Goal: Check status: Check status

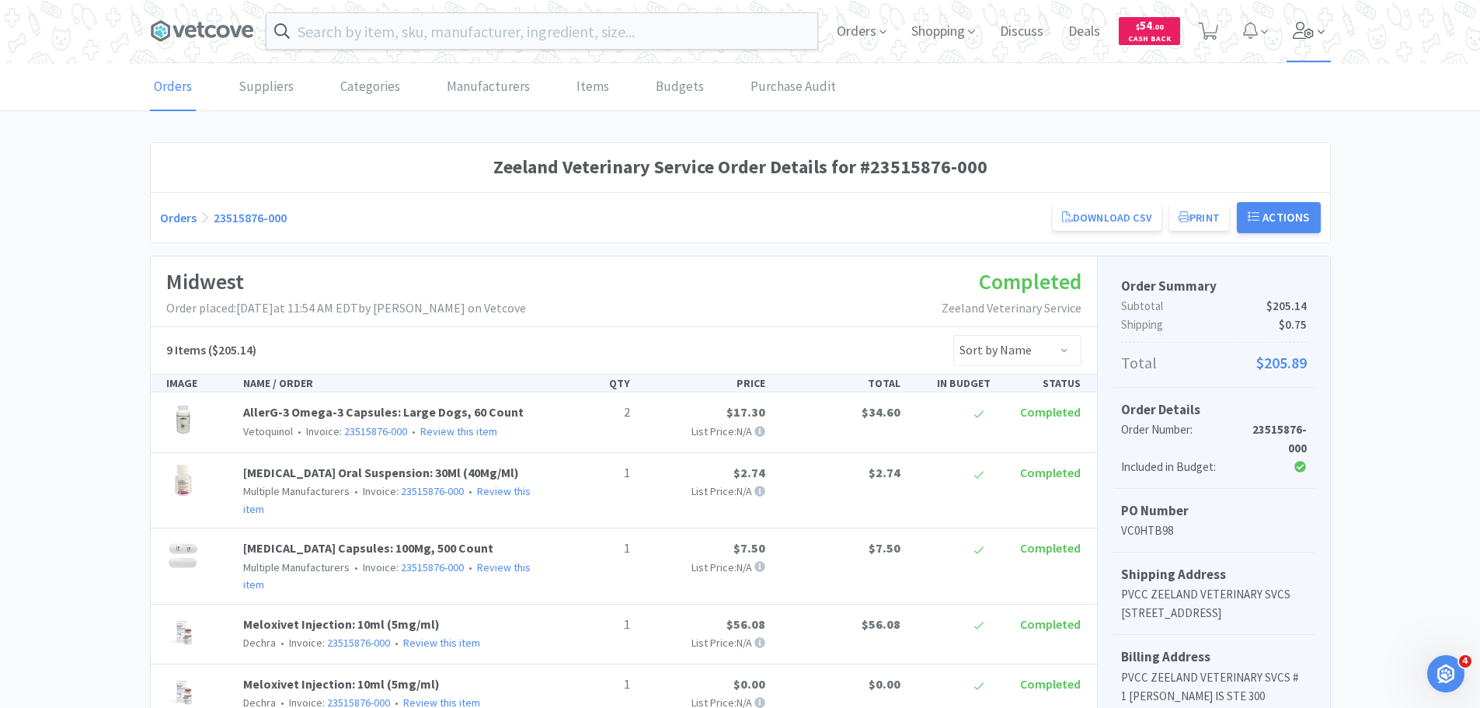
drag, startPoint x: 0, startPoint y: 0, endPoint x: 1307, endPoint y: 28, distance: 1307.4
click at [1307, 28] on icon at bounding box center [1303, 30] width 22 height 17
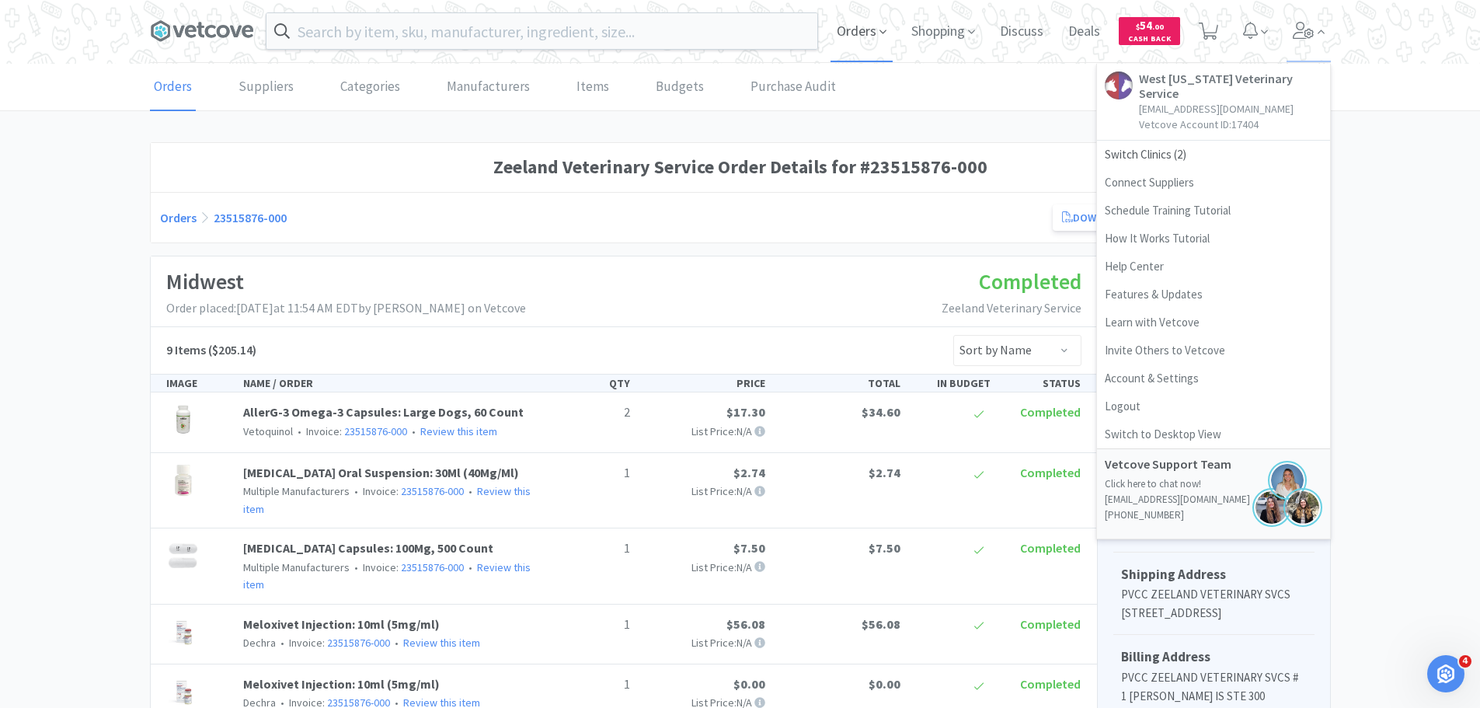
click at [874, 33] on span "Orders" at bounding box center [861, 31] width 62 height 62
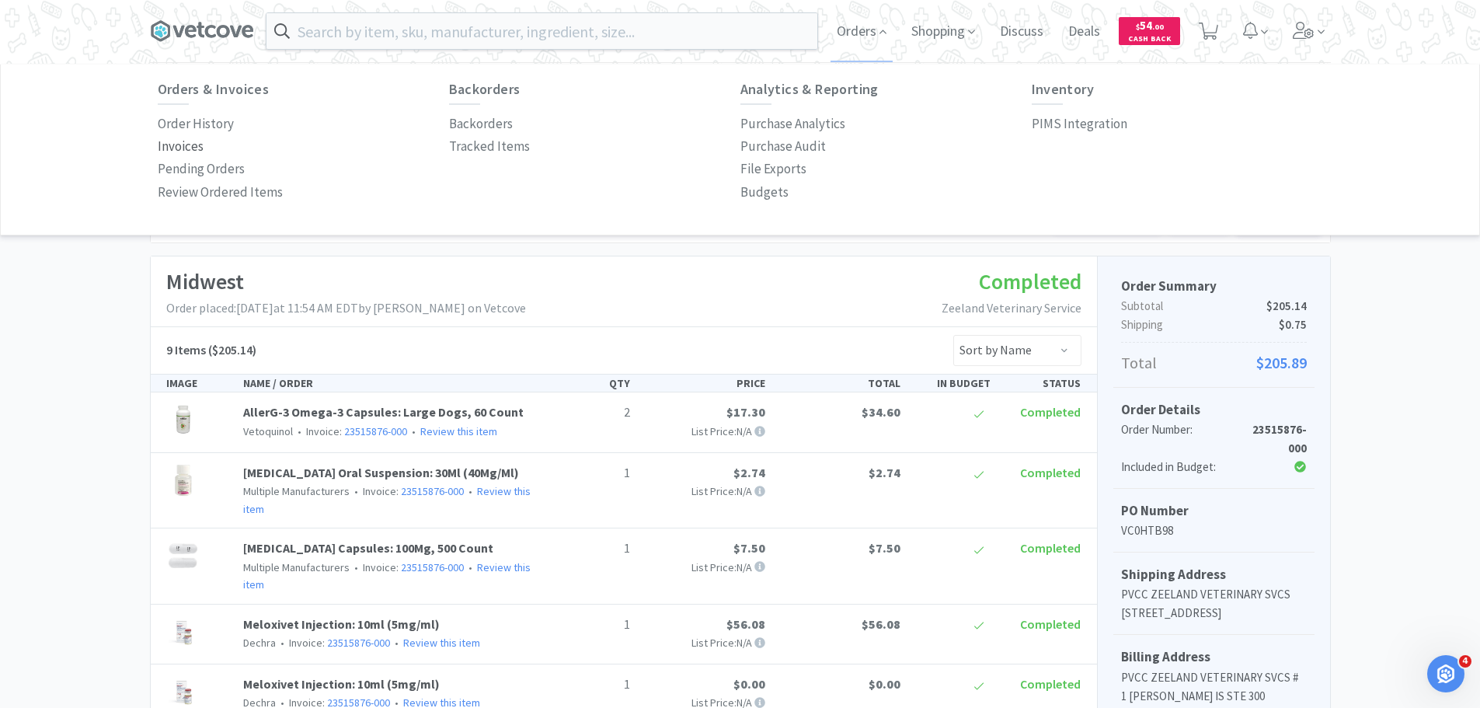
click at [169, 142] on p "Invoices" at bounding box center [181, 146] width 46 height 21
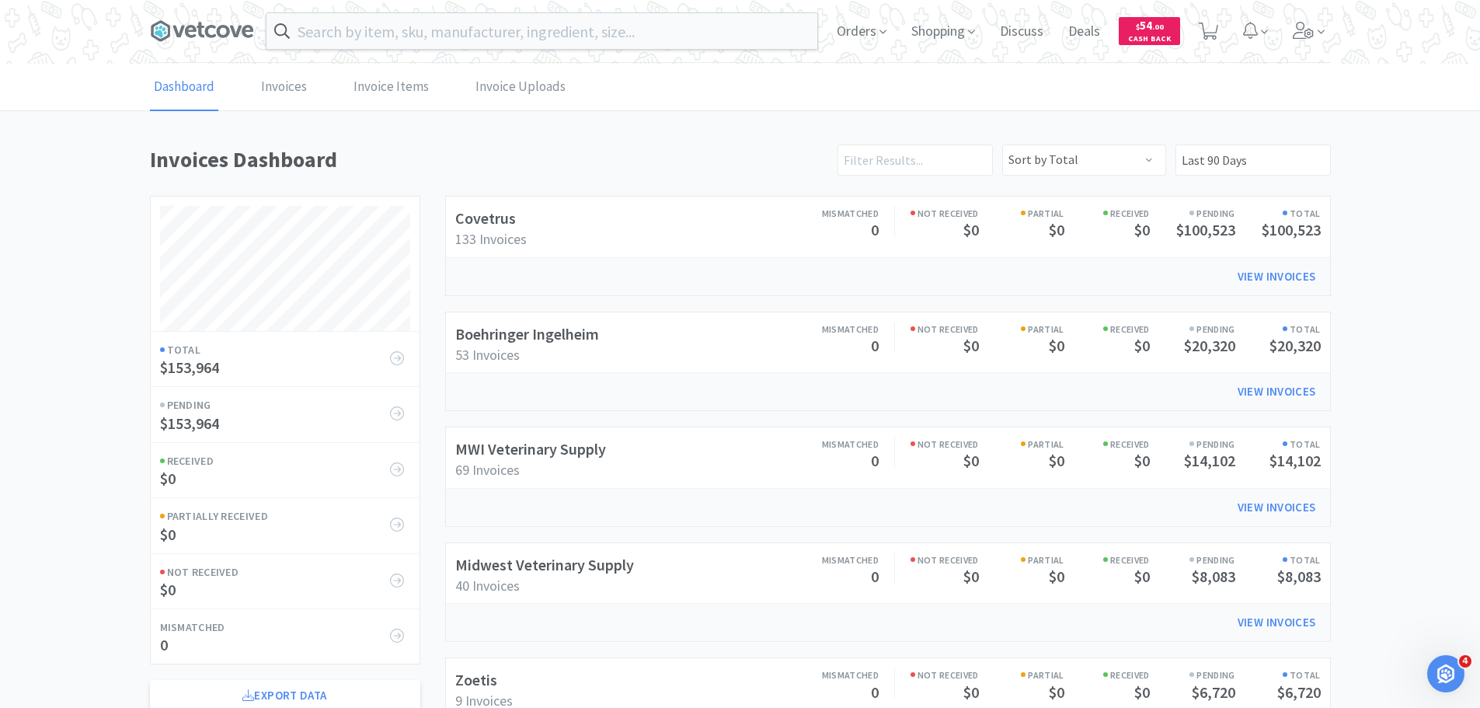
scroll to position [861, 1181]
click at [482, 213] on link "Covetrus" at bounding box center [485, 217] width 61 height 19
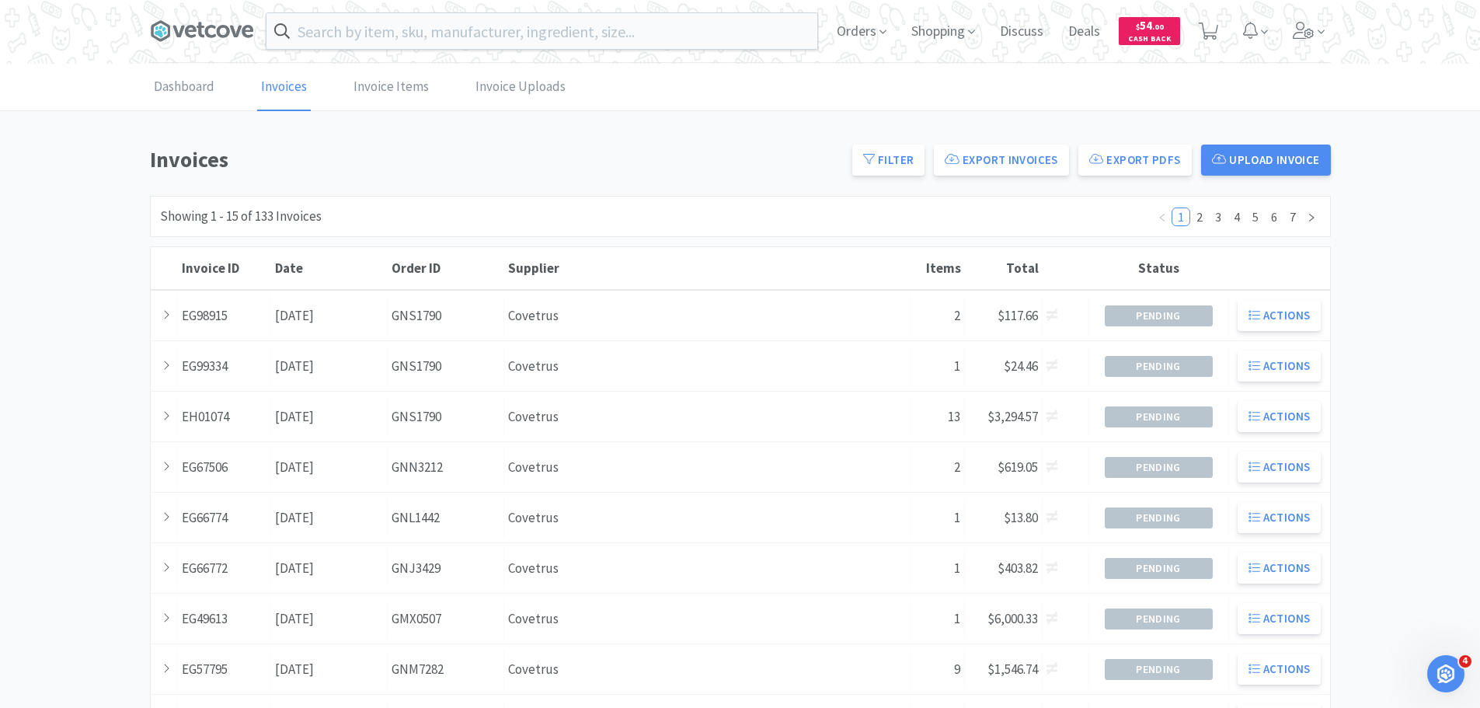
click at [460, 299] on div "Order ID GNS1790" at bounding box center [446, 316] width 116 height 40
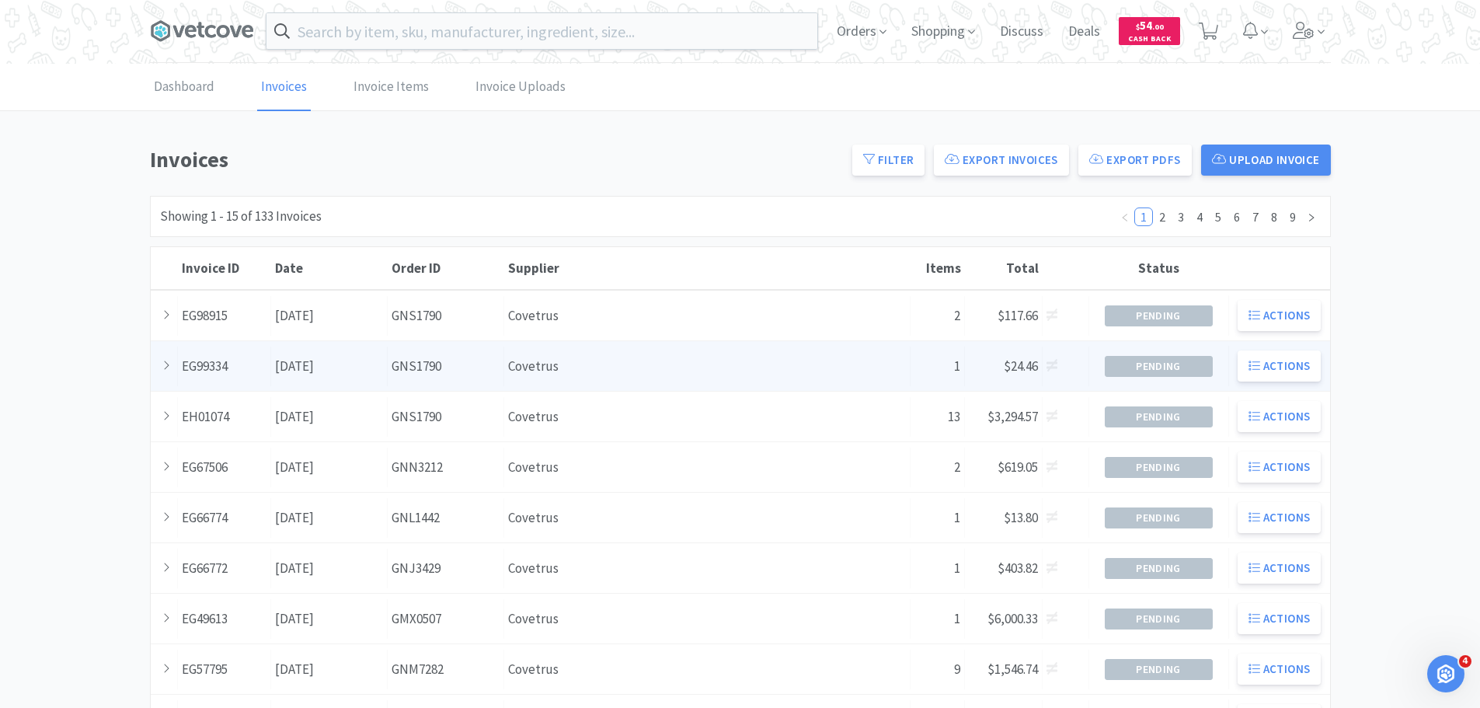
click at [344, 355] on div "Date [DATE]" at bounding box center [329, 366] width 116 height 40
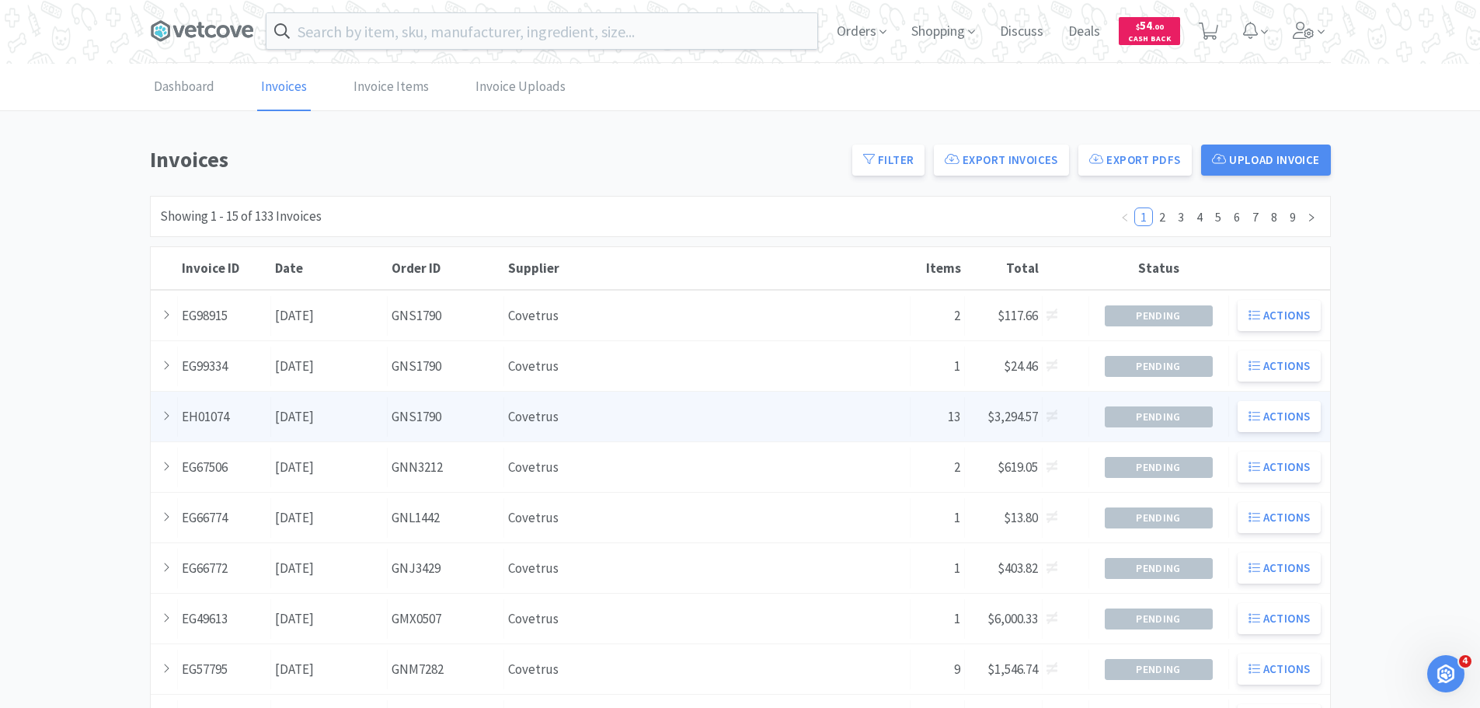
click at [311, 392] on div "Invoice ID EH01074 Date [DATE] Order ID GNS1790 Supplier Covetrus Clinic Name 1…" at bounding box center [740, 416] width 1179 height 50
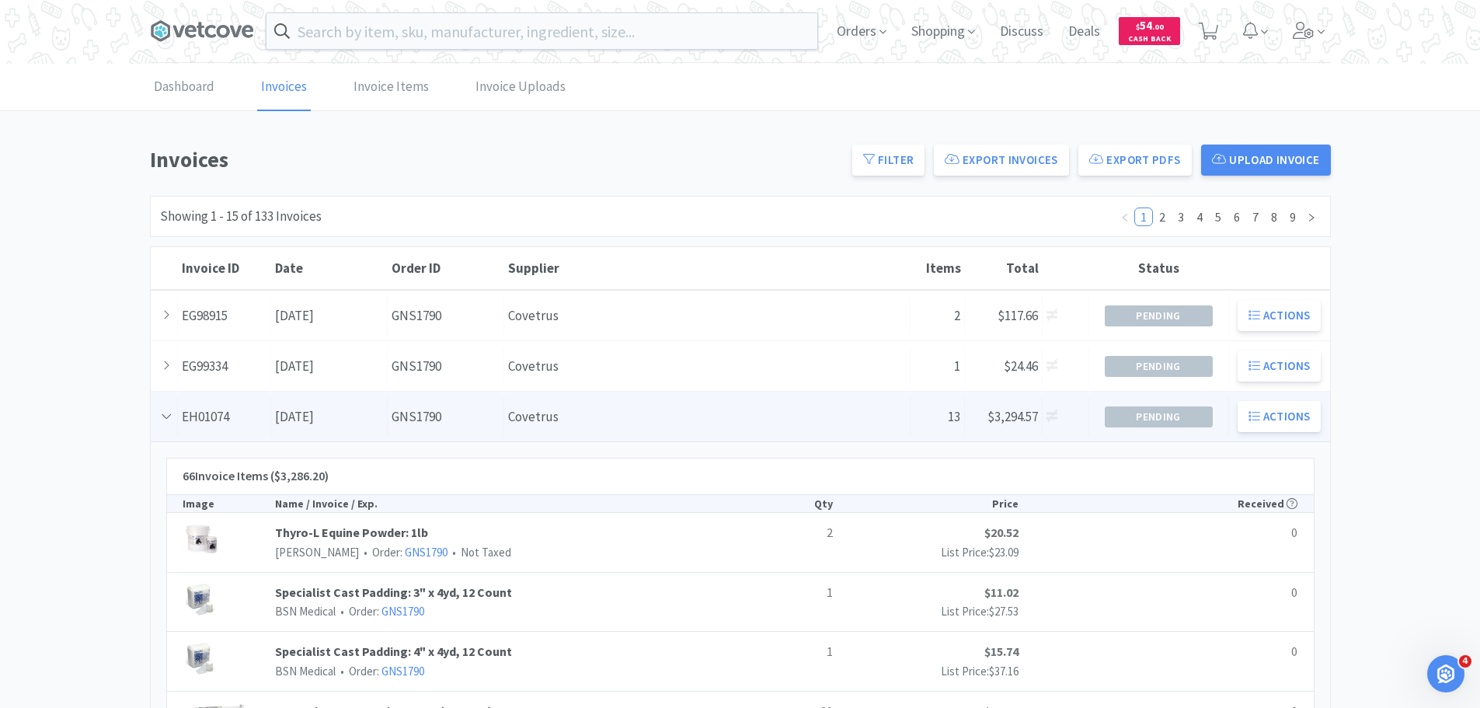
click at [690, 422] on div "Supplier Covetrus" at bounding box center [707, 417] width 406 height 40
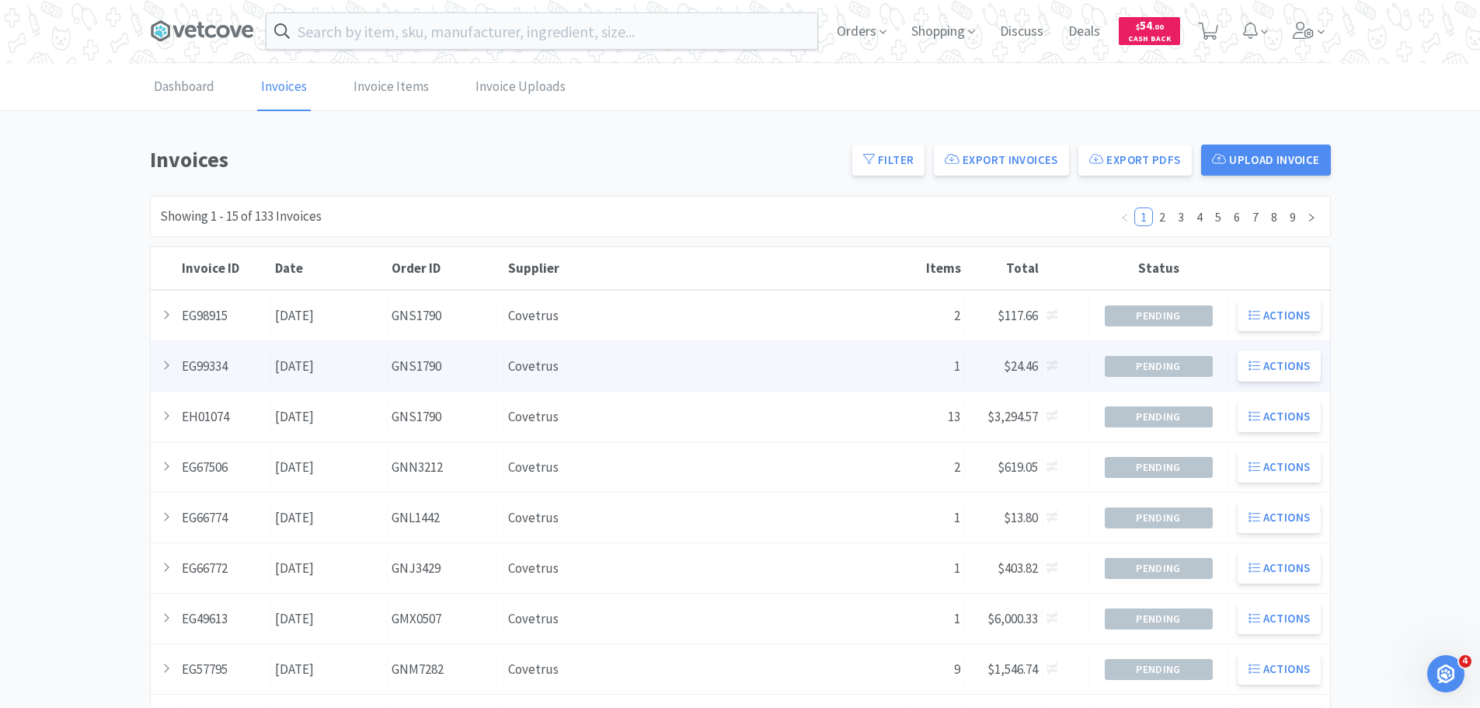
click at [384, 365] on div "Date [DATE]" at bounding box center [329, 366] width 116 height 40
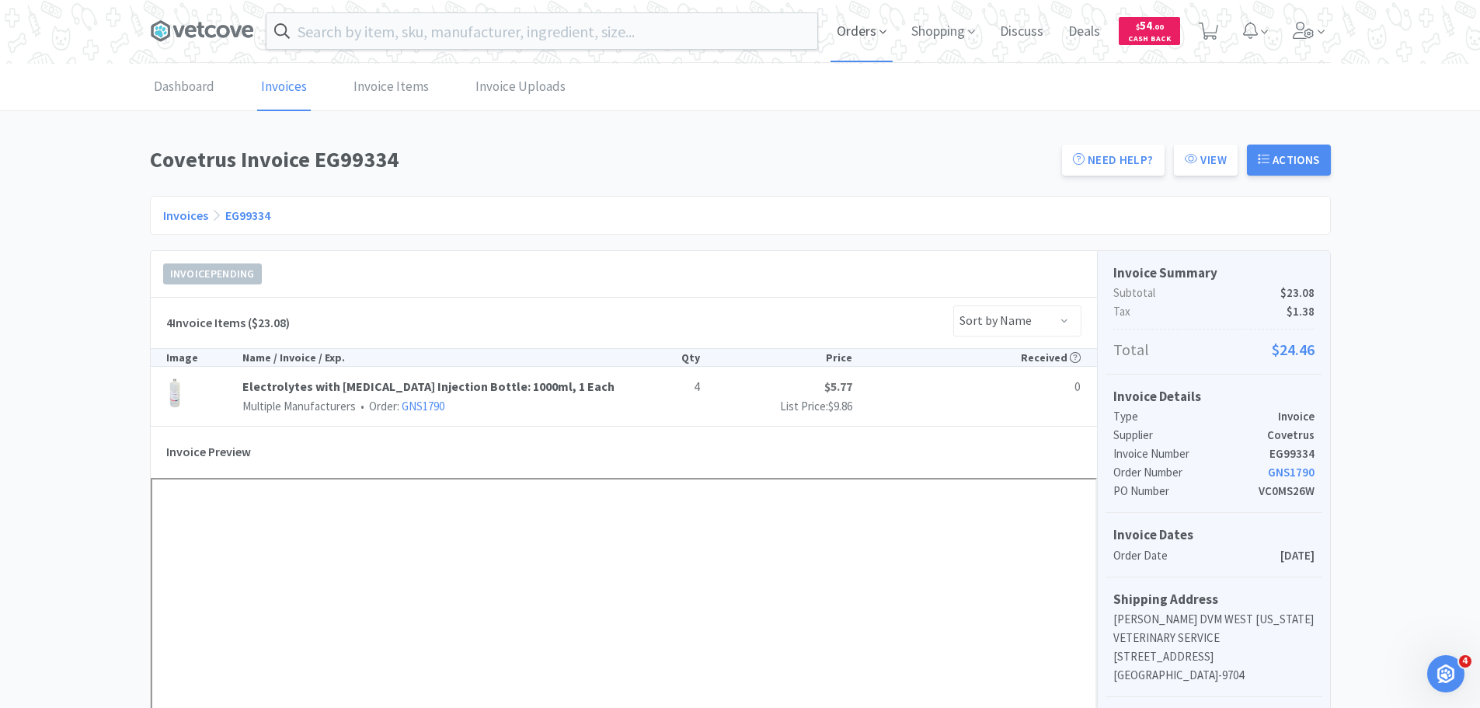
click at [868, 33] on span "Orders" at bounding box center [861, 31] width 62 height 62
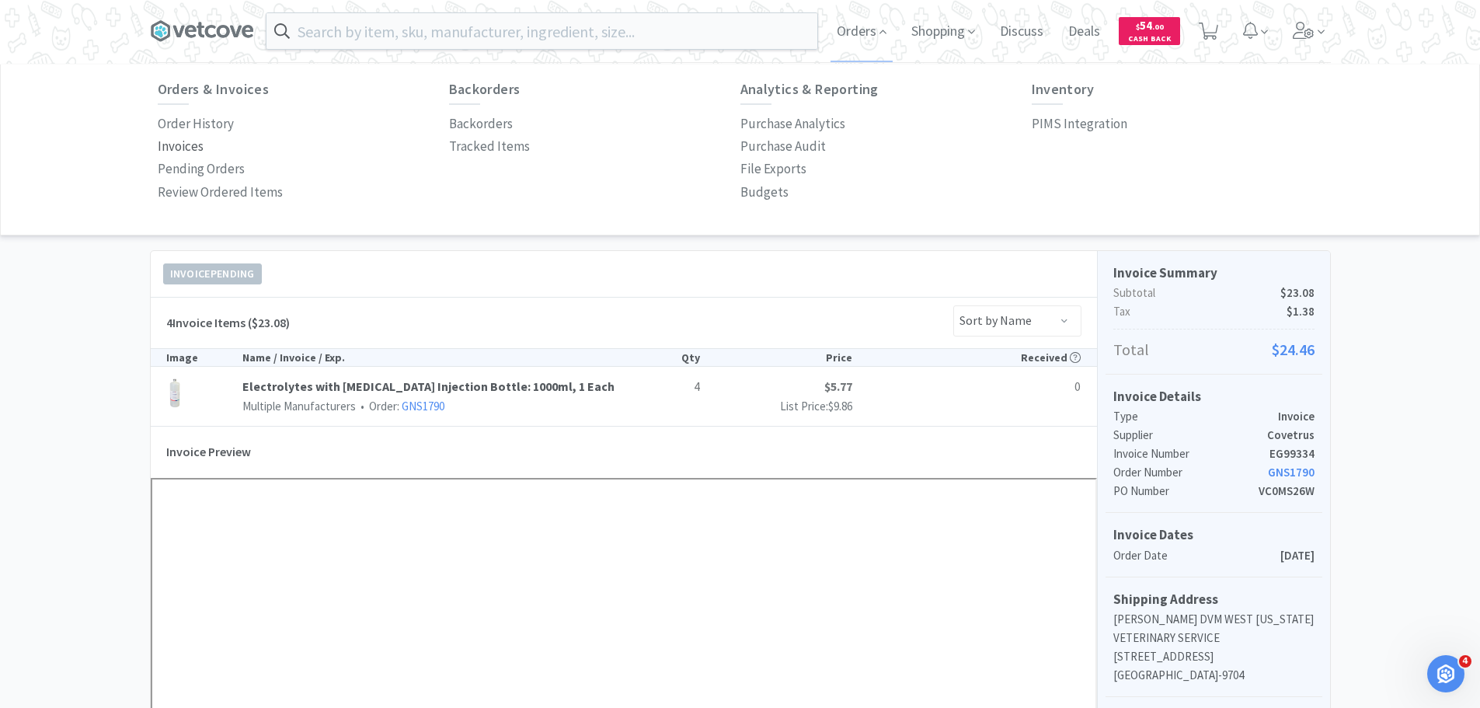
click at [179, 142] on p "Invoices" at bounding box center [181, 146] width 46 height 21
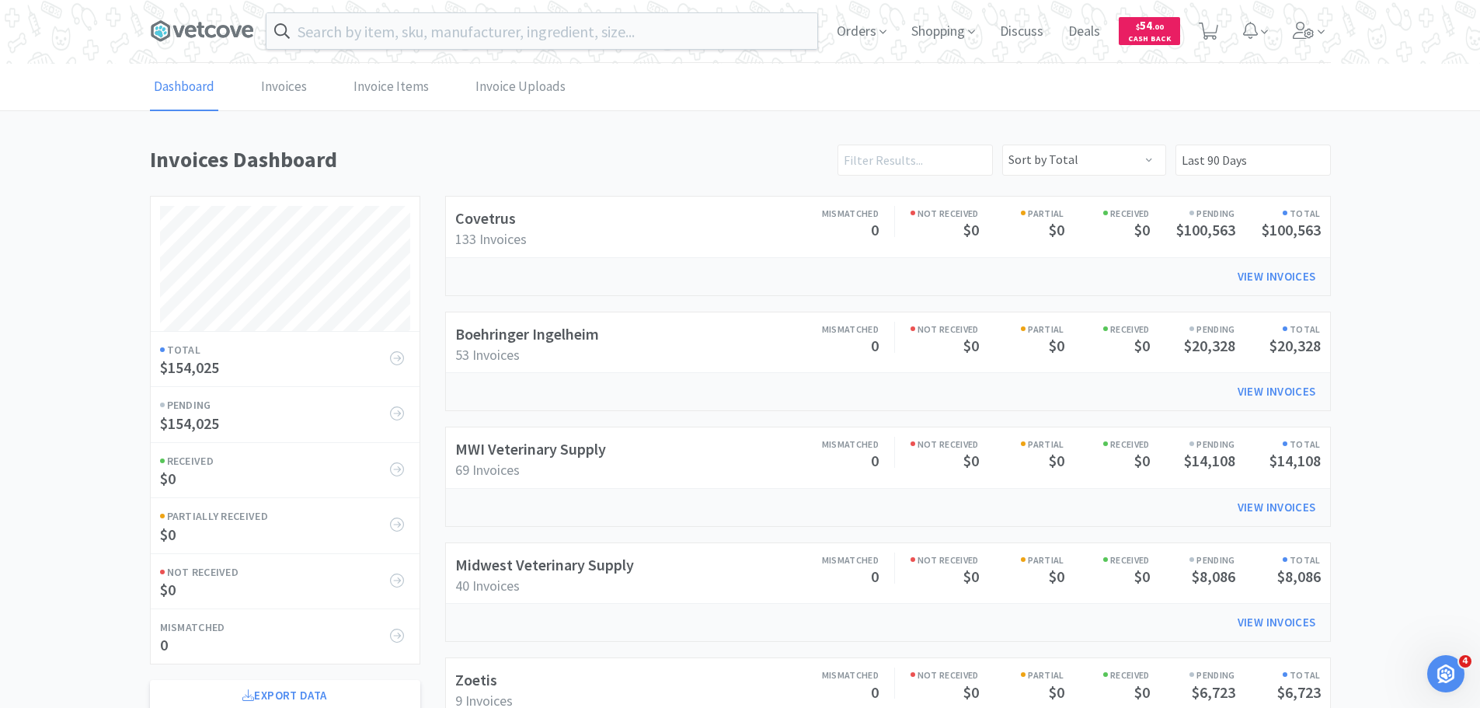
scroll to position [861, 1181]
click at [503, 329] on link "Boehringer Ingelheim" at bounding box center [527, 333] width 144 height 19
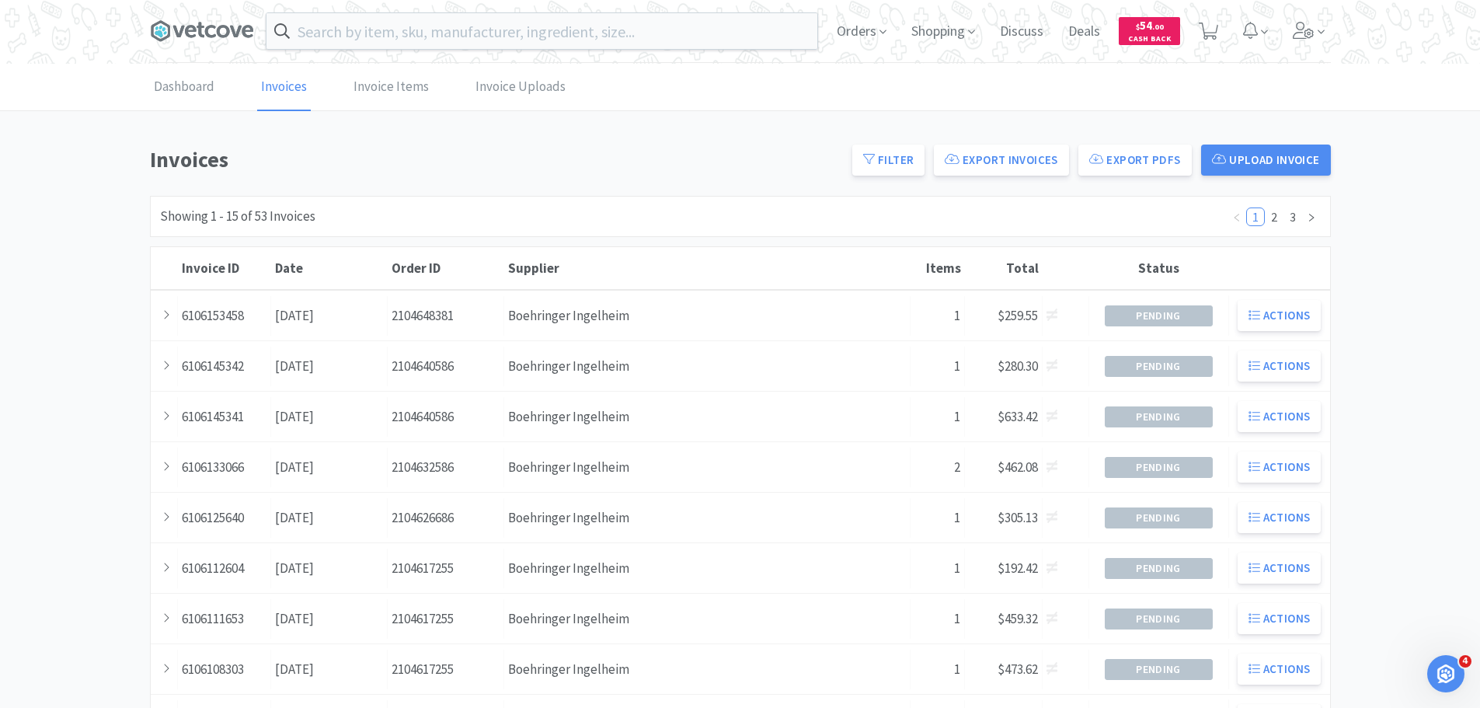
click at [504, 329] on div "Supplier Boehringer Ingelheim" at bounding box center [707, 316] width 406 height 40
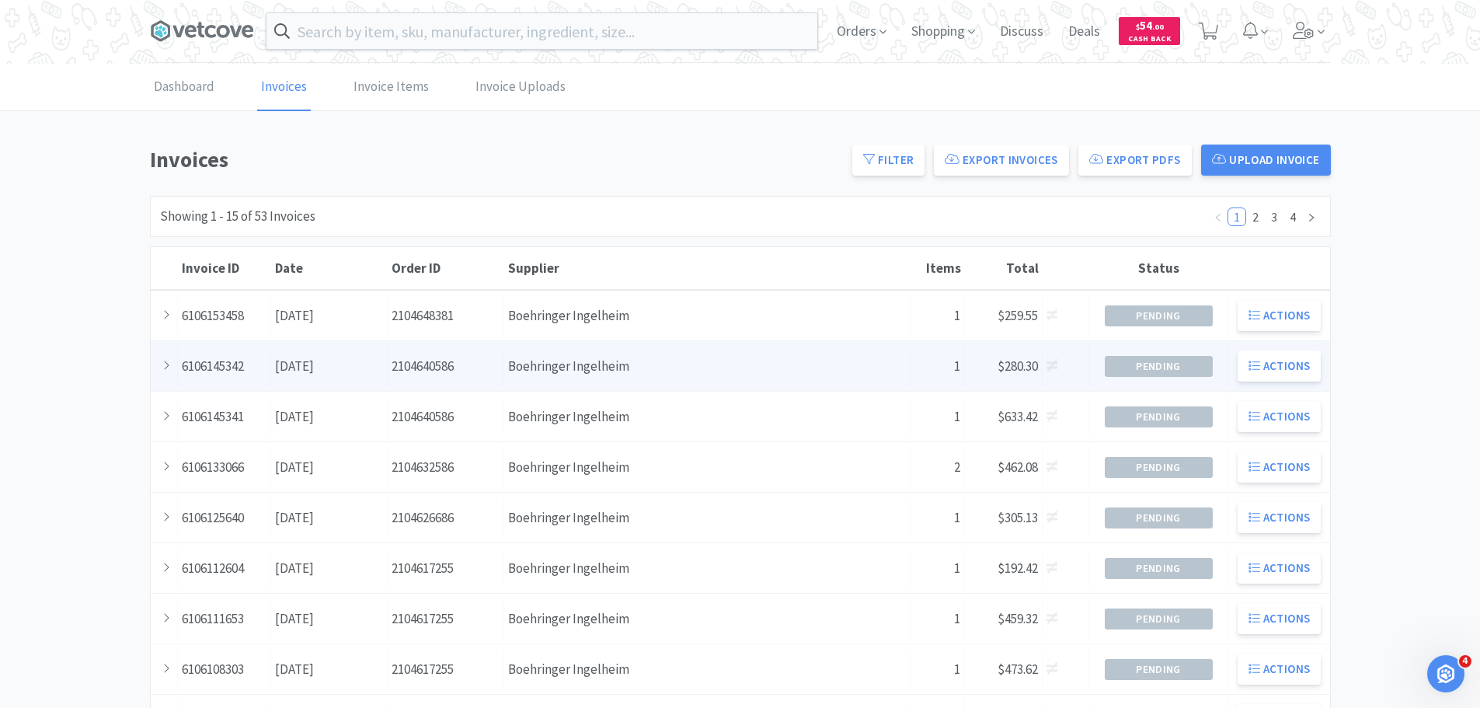
click at [304, 363] on div "Date [DATE]" at bounding box center [329, 366] width 116 height 40
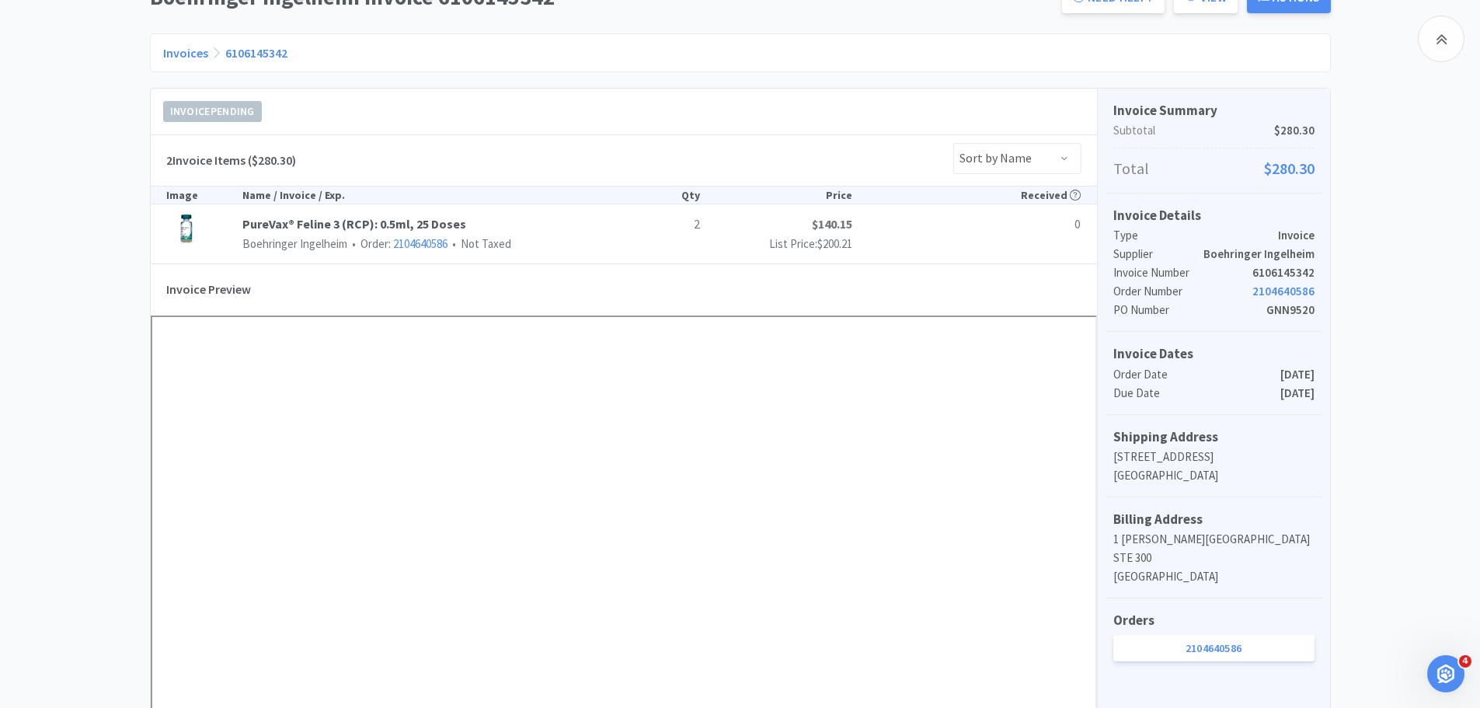
scroll to position [311, 0]
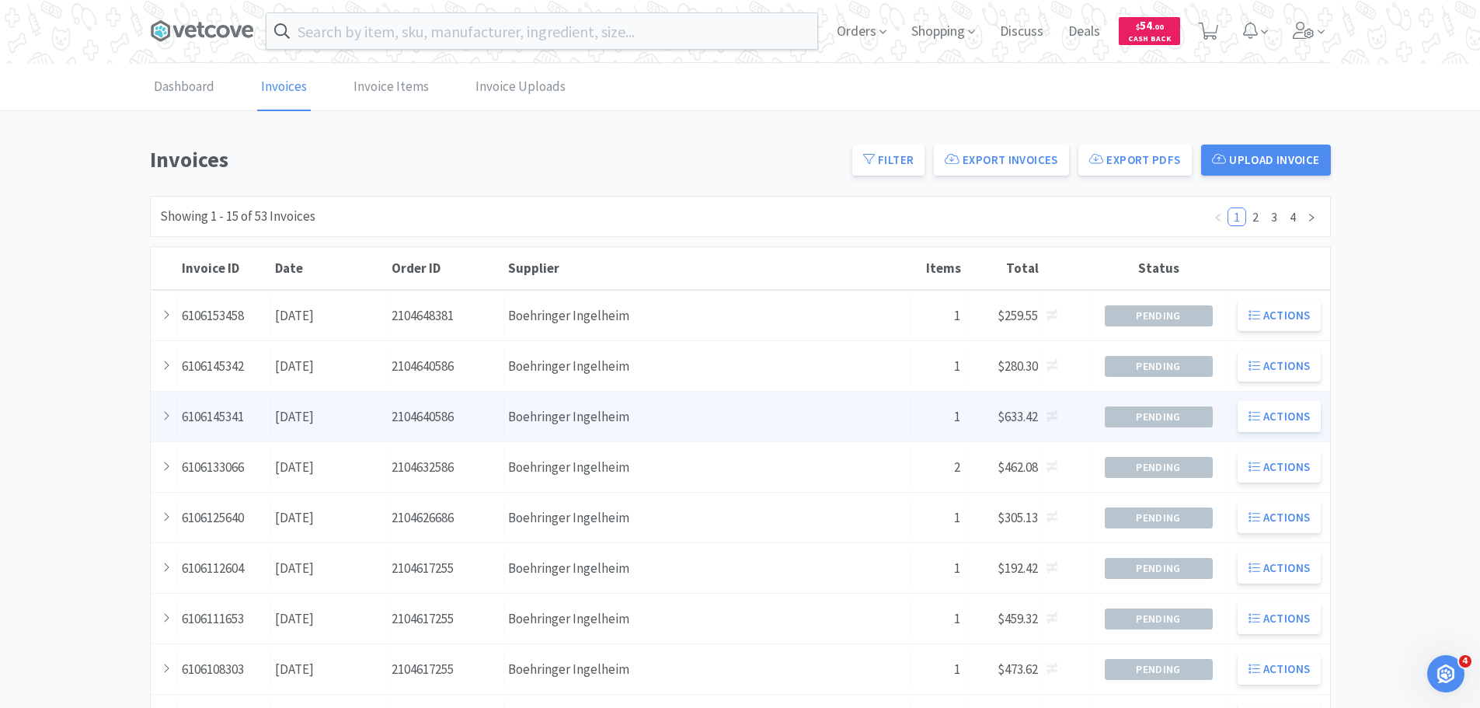
click at [416, 402] on div "Order ID 2104640586" at bounding box center [446, 417] width 116 height 40
